Goal: Check status: Check status

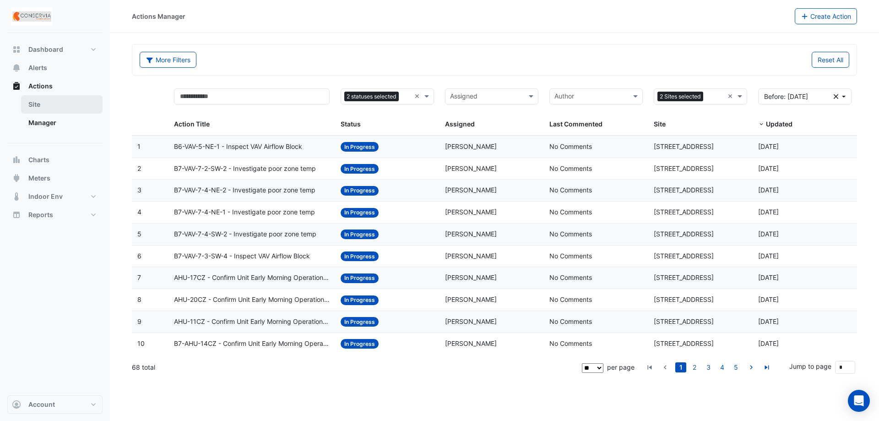
click at [60, 99] on link "Site" at bounding box center [61, 104] width 81 height 18
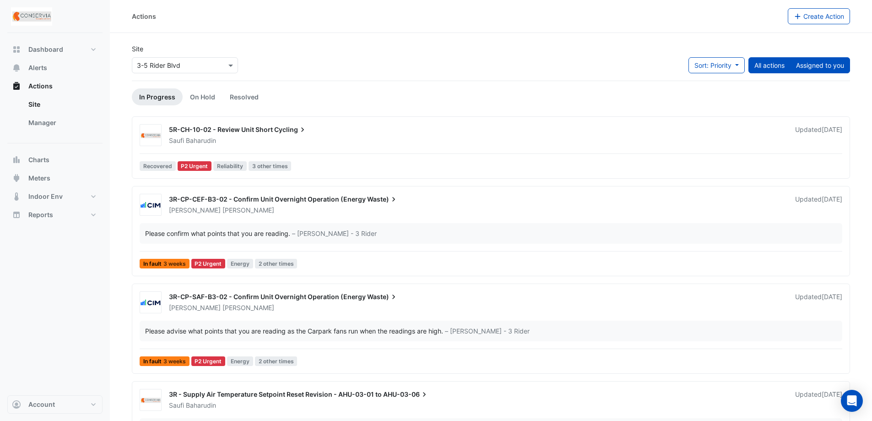
click at [816, 69] on button "Assigned to you" at bounding box center [820, 65] width 60 height 16
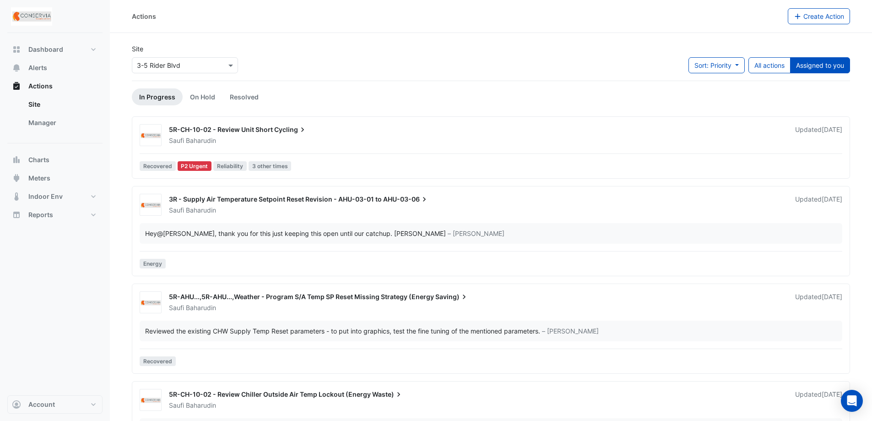
click at [343, 61] on div "Site × 3-5 Rider Blvd Sort: Priority Priority Updated All actions Assigned to y…" at bounding box center [490, 62] width 729 height 37
click at [363, 130] on div "5R-CH-10-02 - Review Unit Short Cycling" at bounding box center [476, 130] width 615 height 11
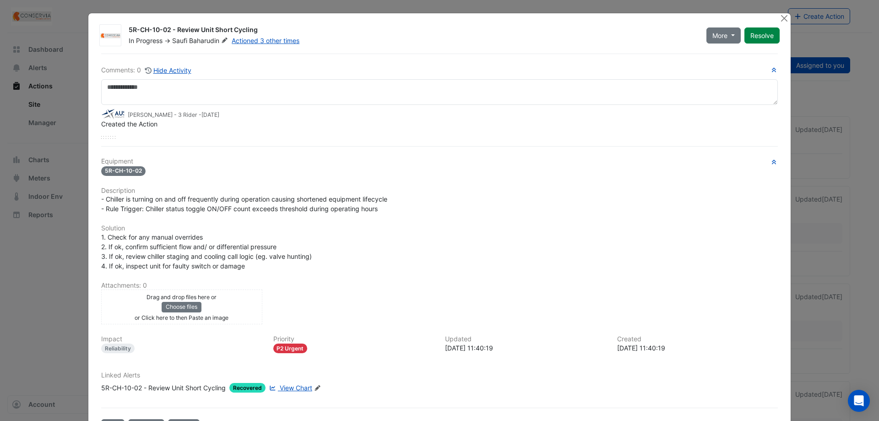
scroll to position [35, 0]
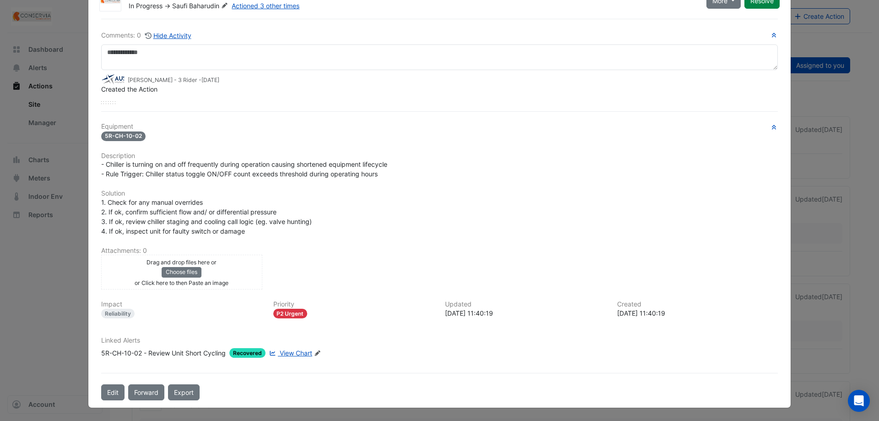
click at [295, 356] on span "View Chart" at bounding box center [296, 353] width 32 height 8
